Goal: Connect with others: Establish contact or relationships with other users

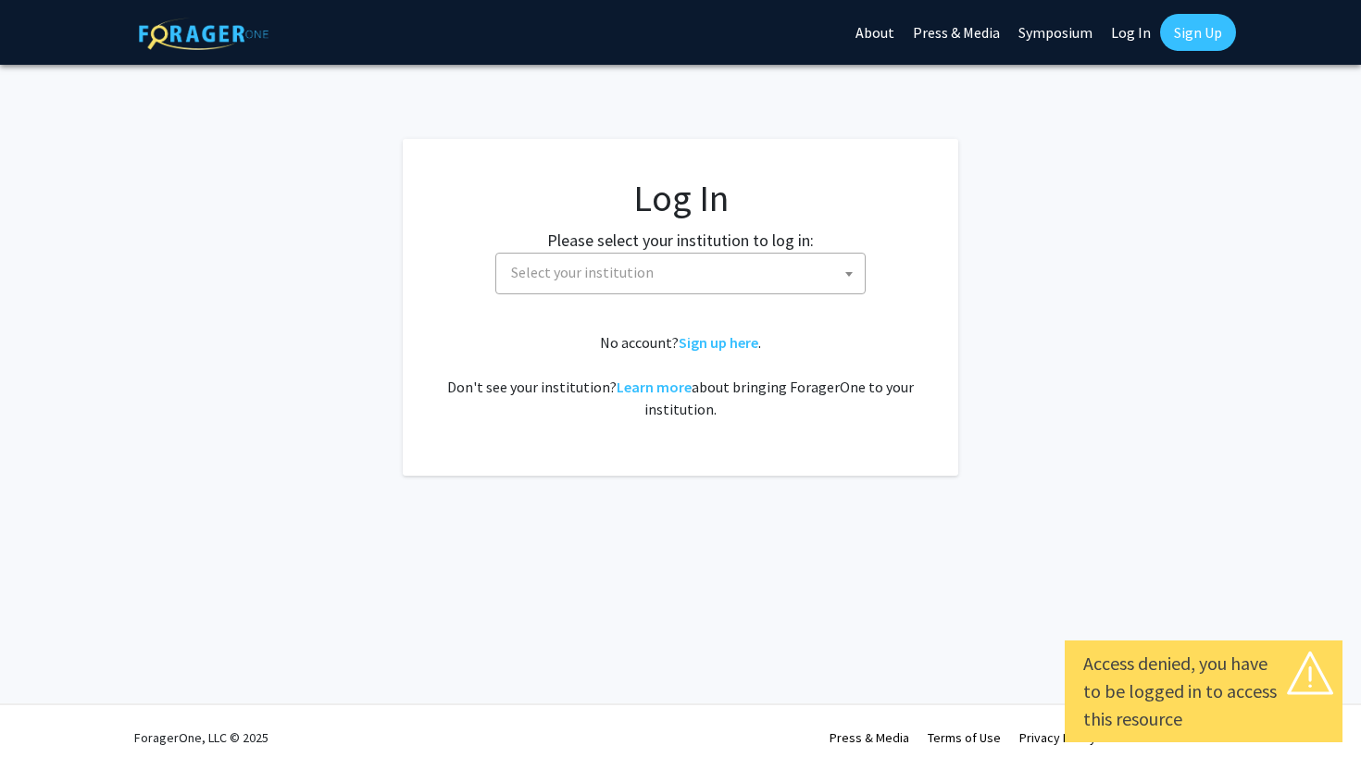
select select
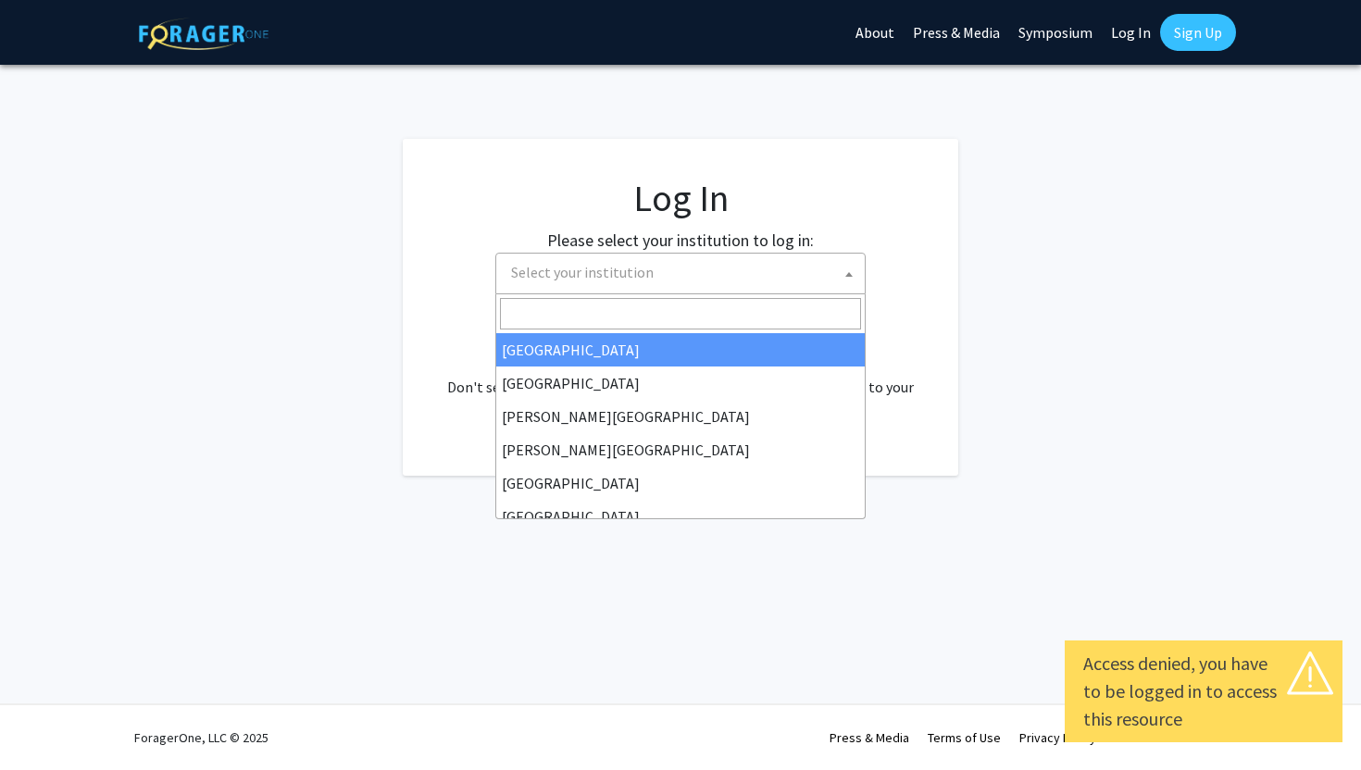
click at [798, 270] on span "Select your institution" at bounding box center [684, 273] width 361 height 38
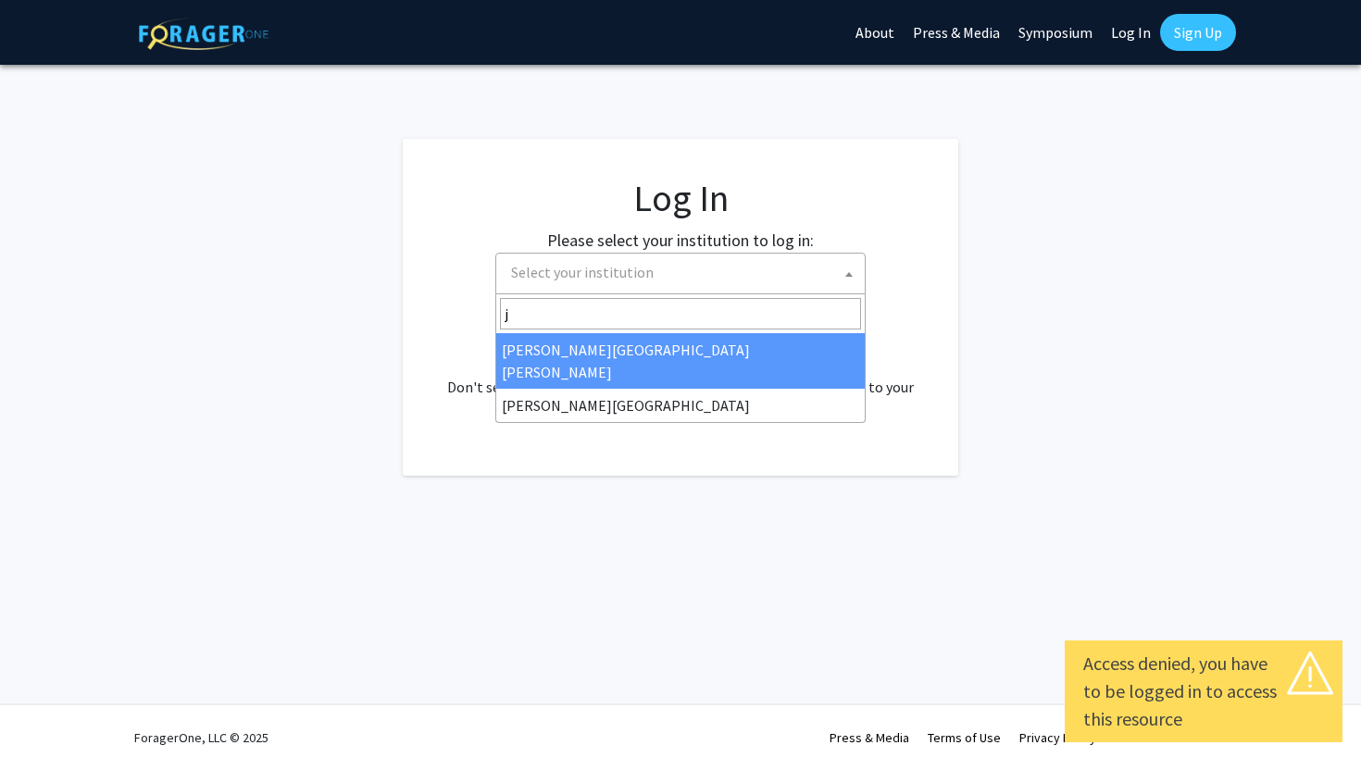
type input "j"
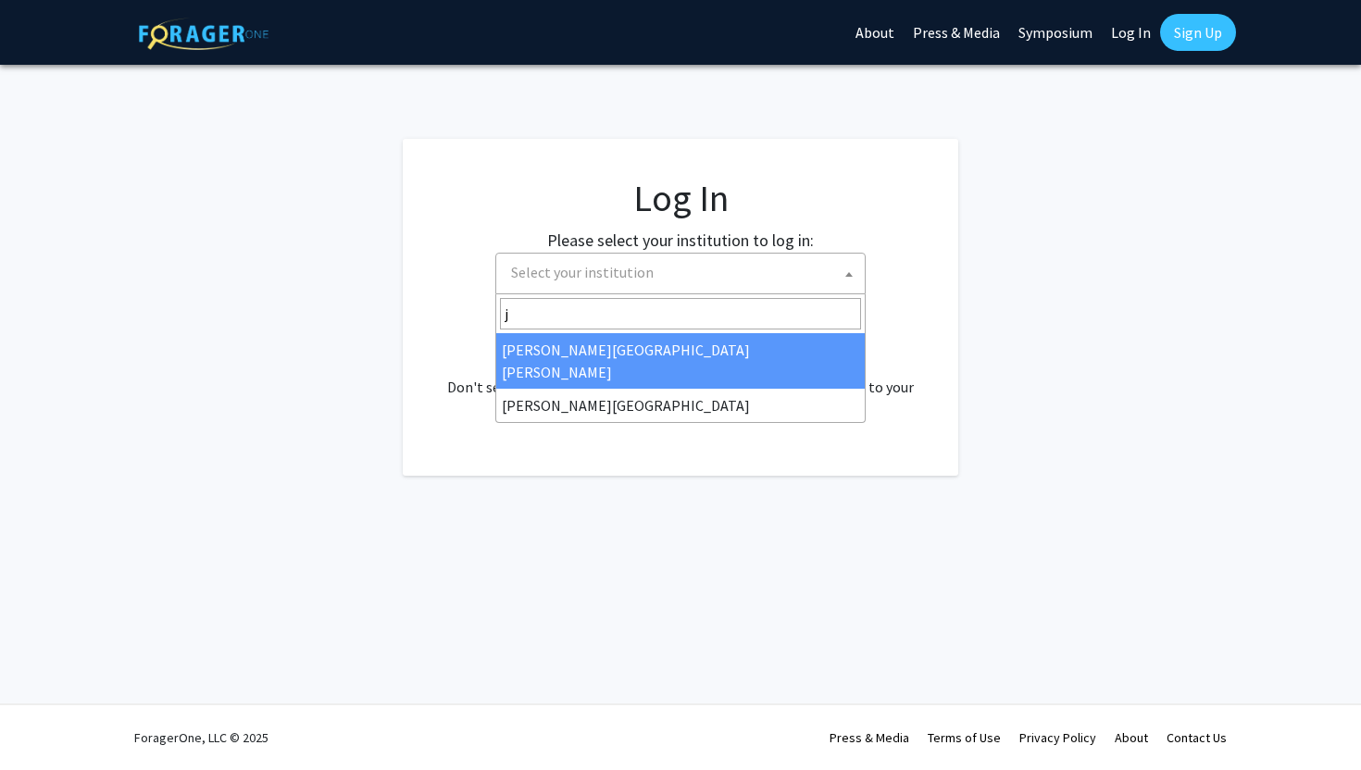
select select "1"
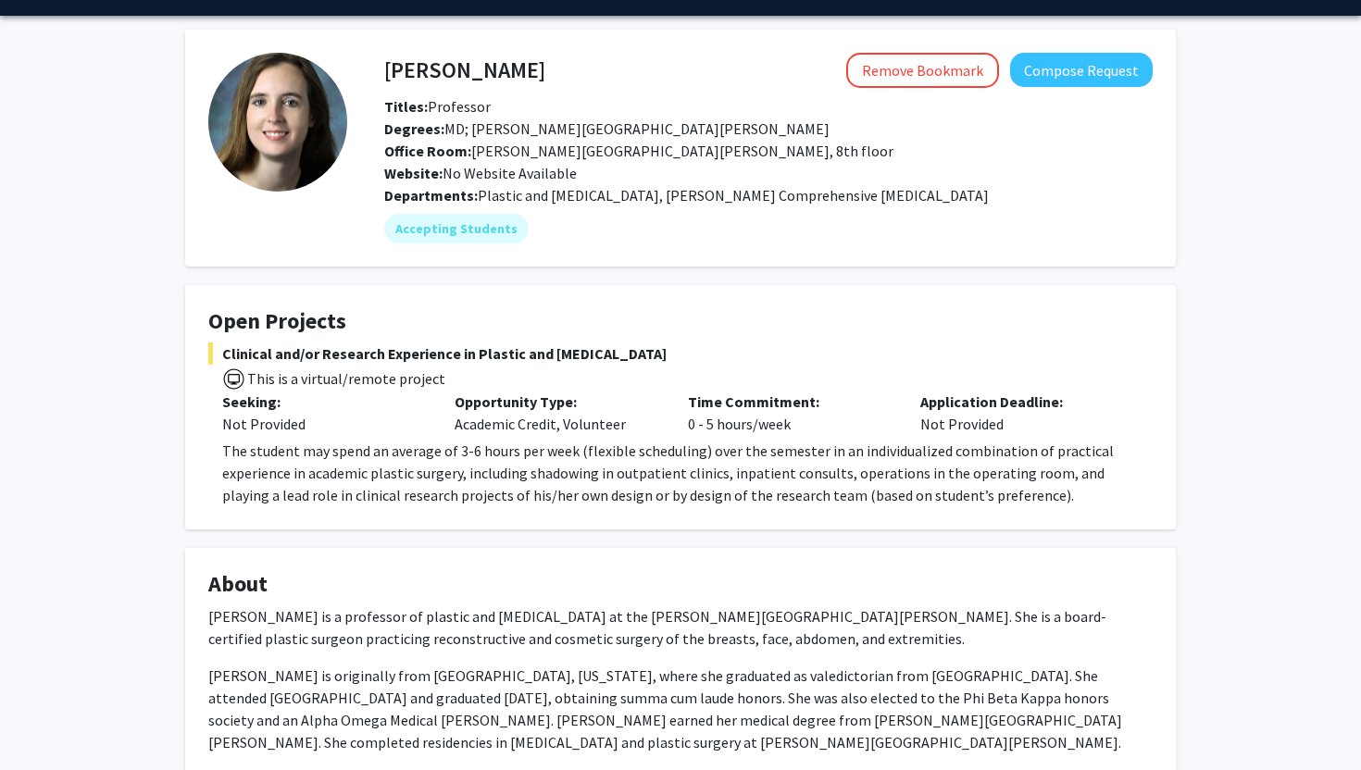
scroll to position [52, 0]
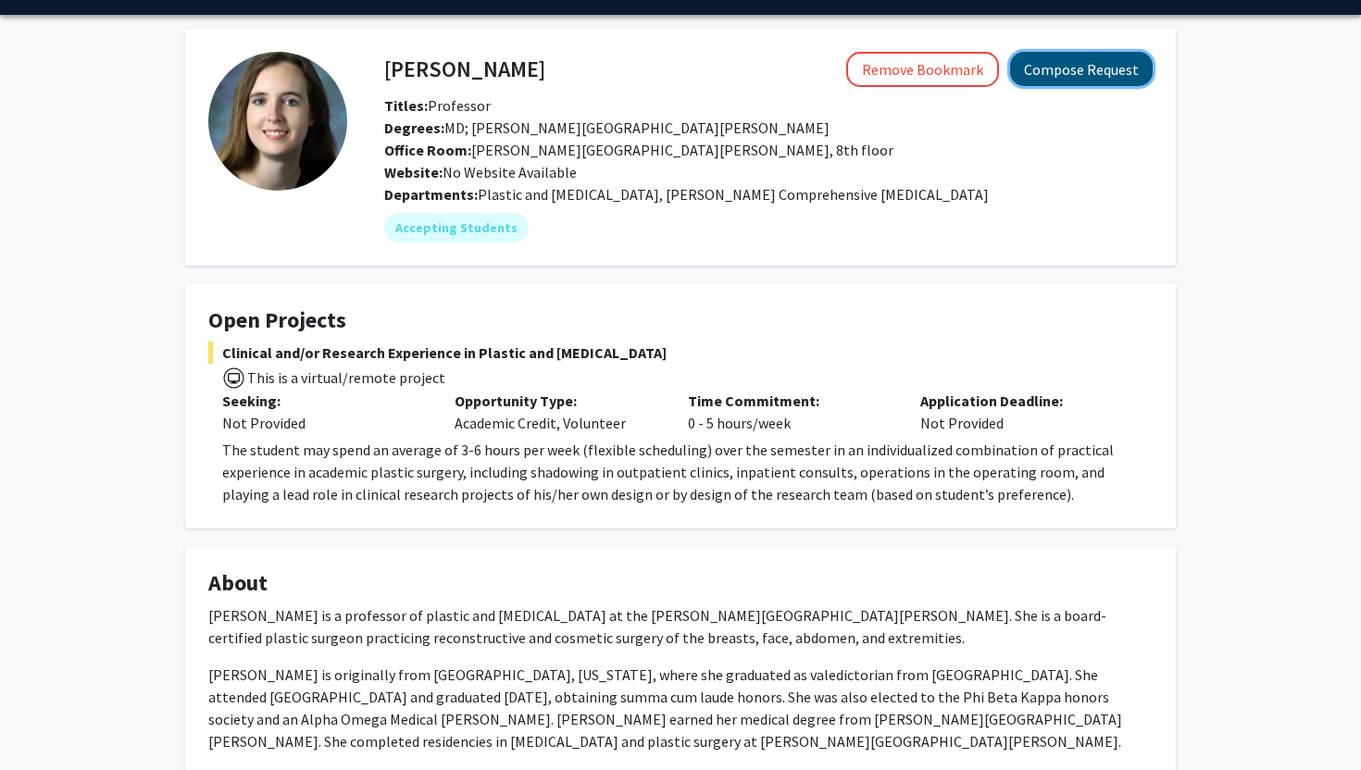
click at [1064, 69] on button "Compose Request" at bounding box center [1081, 69] width 143 height 34
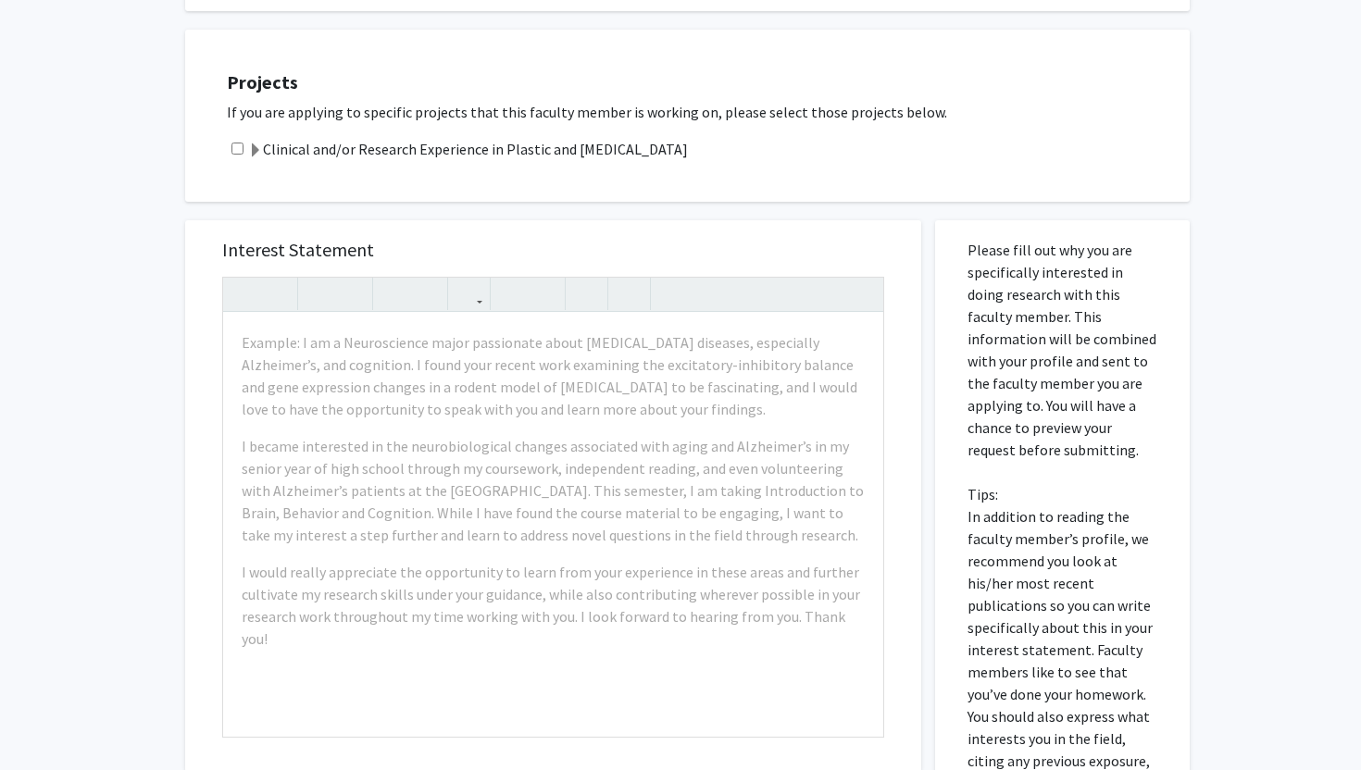
scroll to position [551, 0]
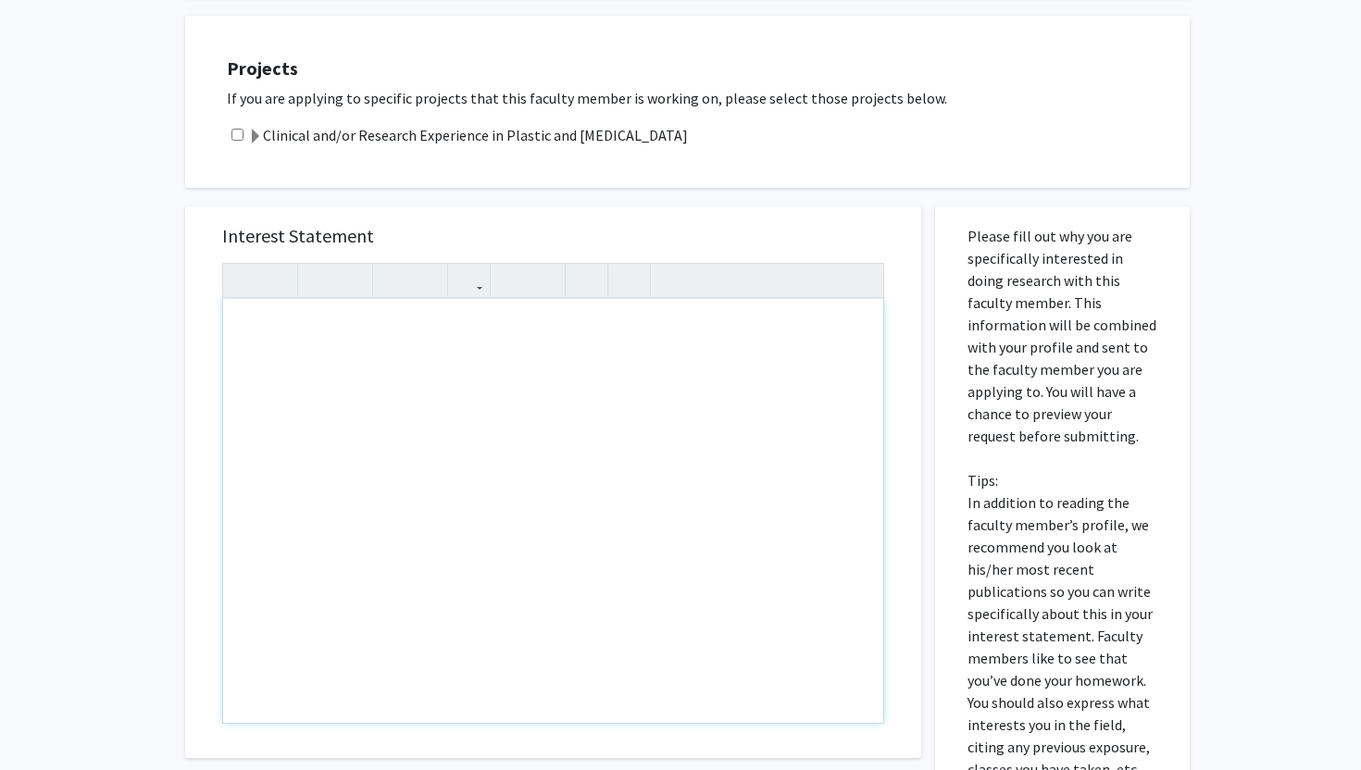
click at [682, 503] on div "Note to users with screen readers: Please press Alt+0 or Option+0 to deactivate…" at bounding box center [553, 511] width 660 height 424
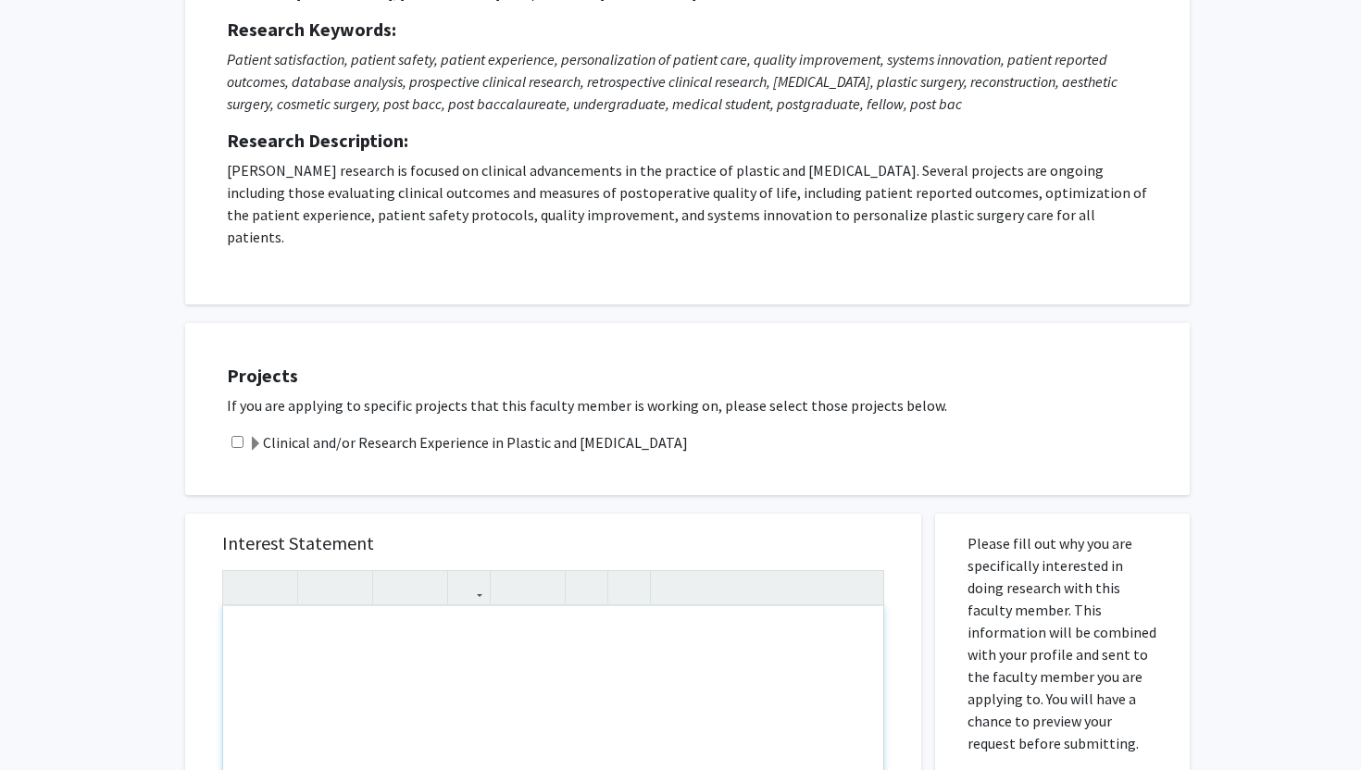
scroll to position [238, 0]
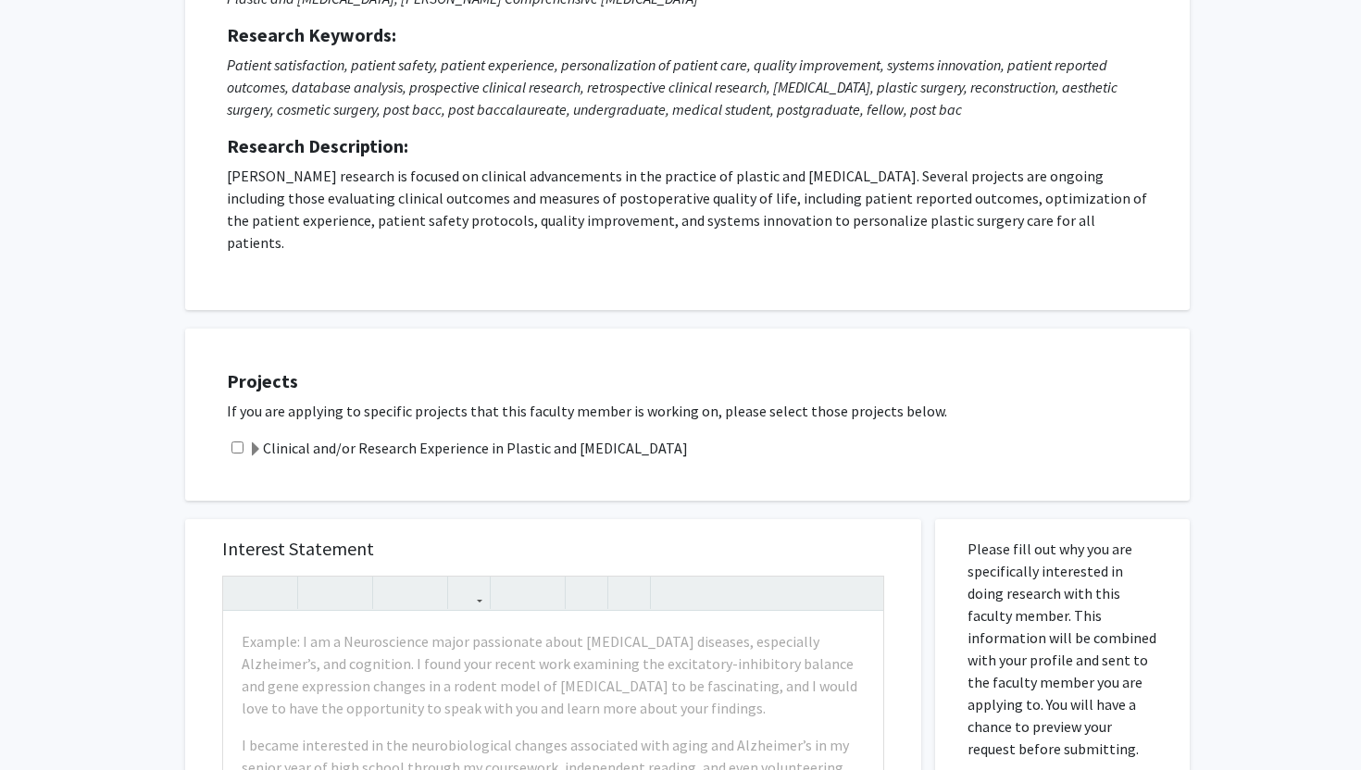
click at [253, 443] on span at bounding box center [255, 450] width 15 height 15
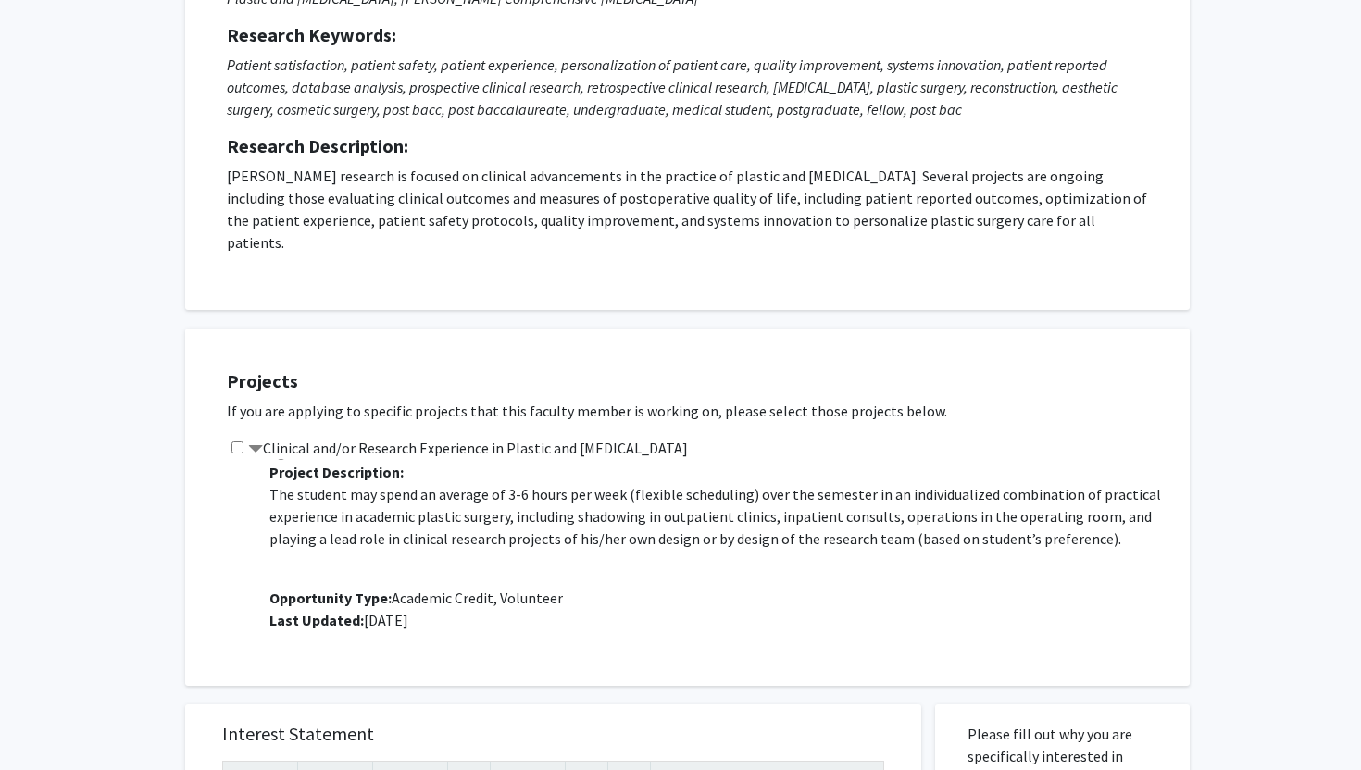
scroll to position [24, 0]
click at [236, 442] on input "checkbox" at bounding box center [237, 448] width 12 height 12
checkbox input "true"
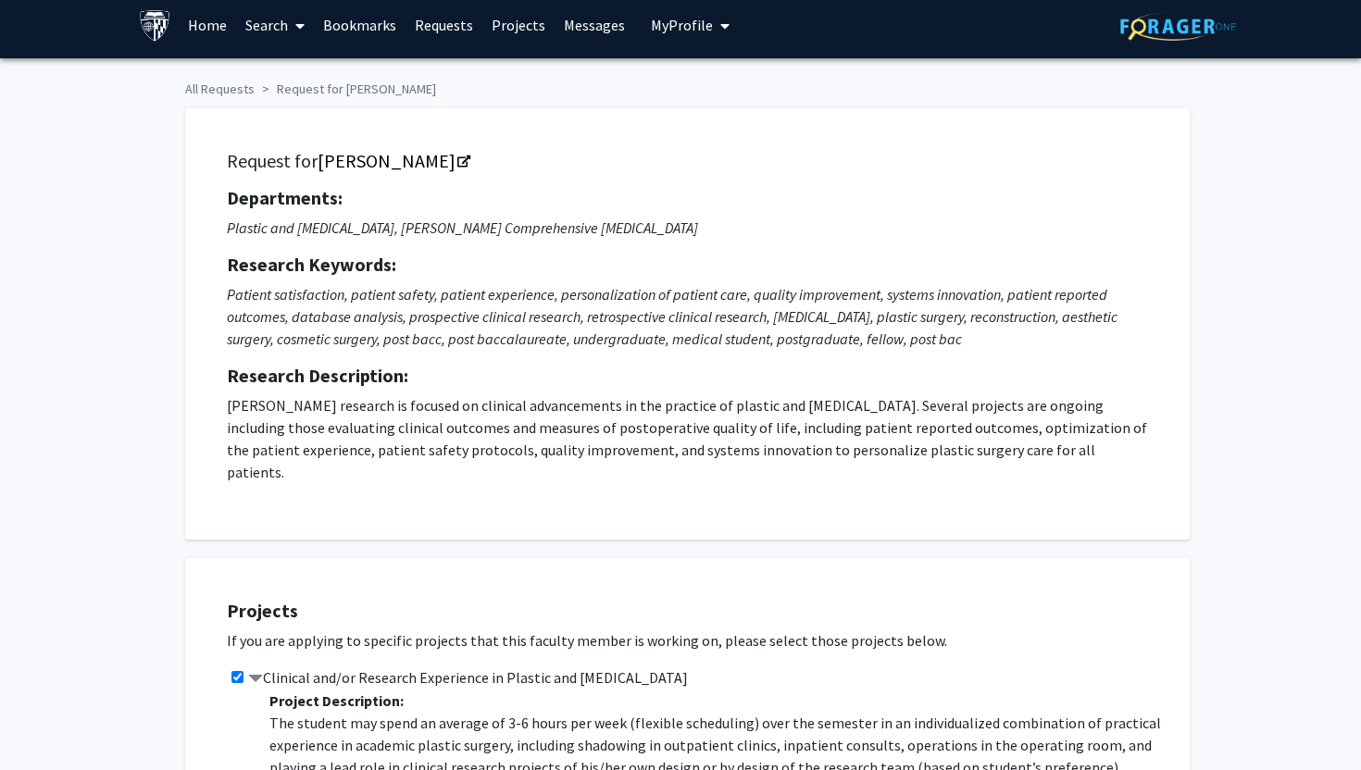
scroll to position [0, 0]
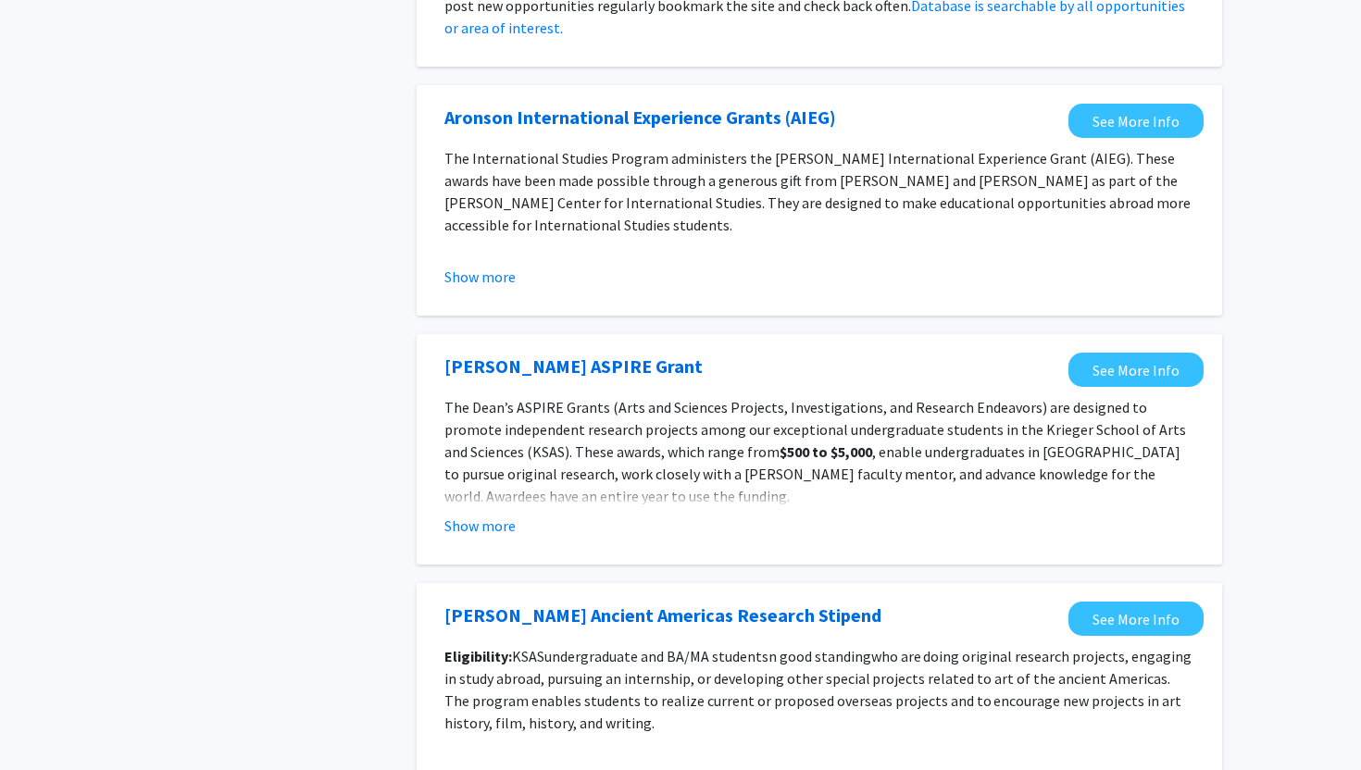
scroll to position [1148, 0]
